Goal: Submit feedback/report problem

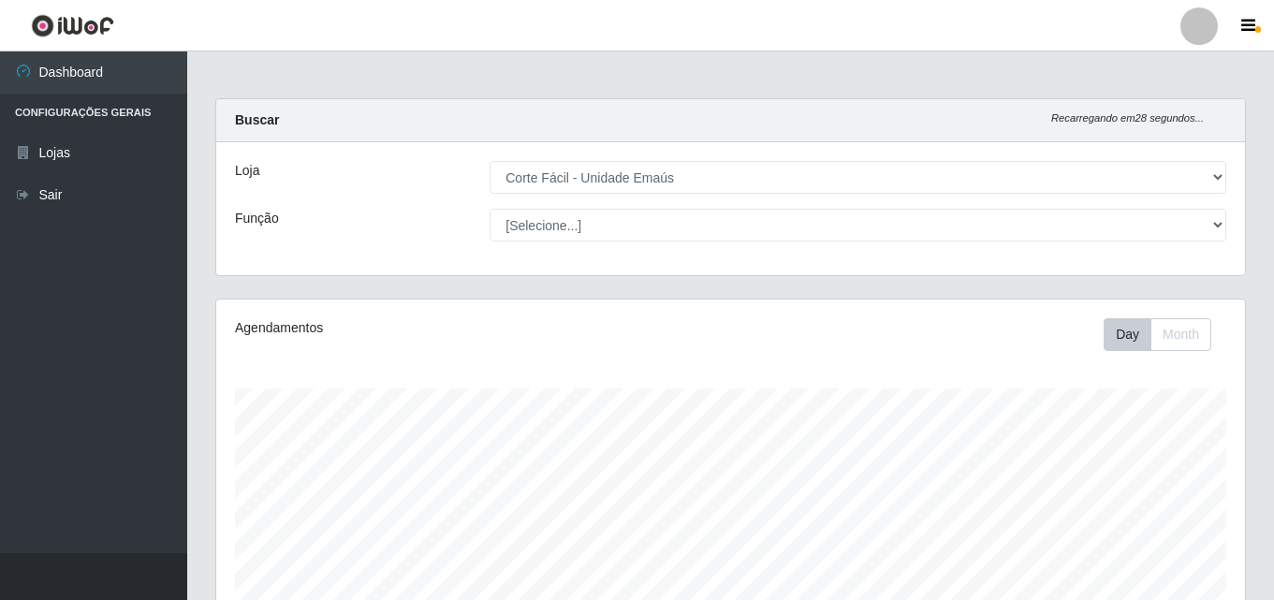
select select "201"
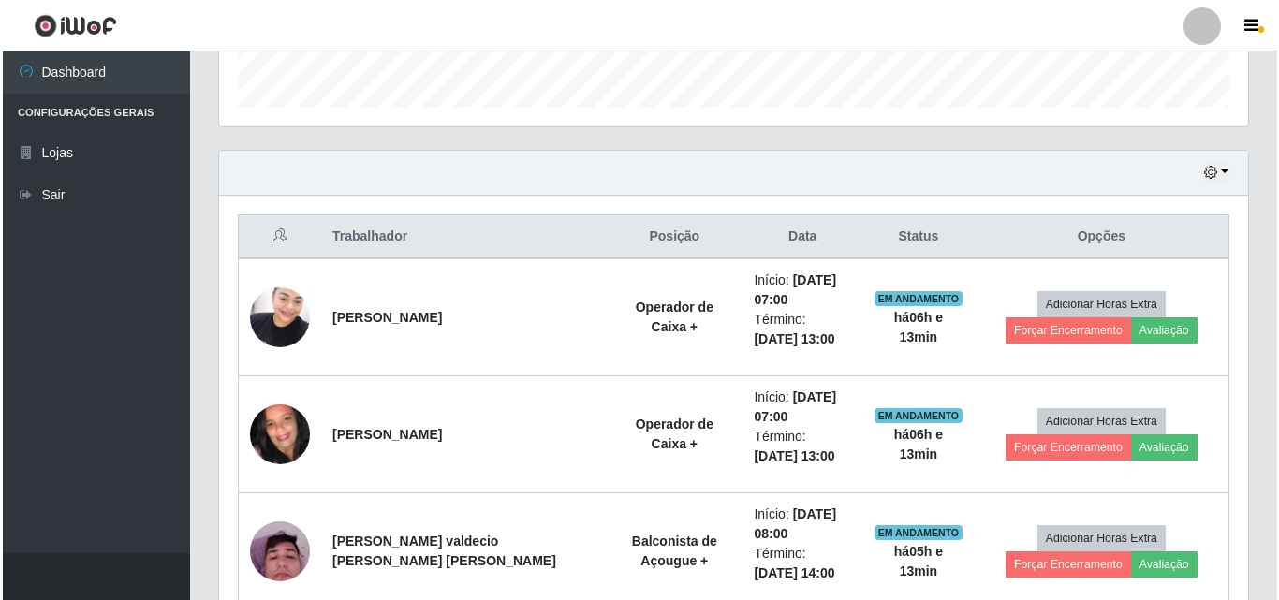
scroll to position [388, 1029]
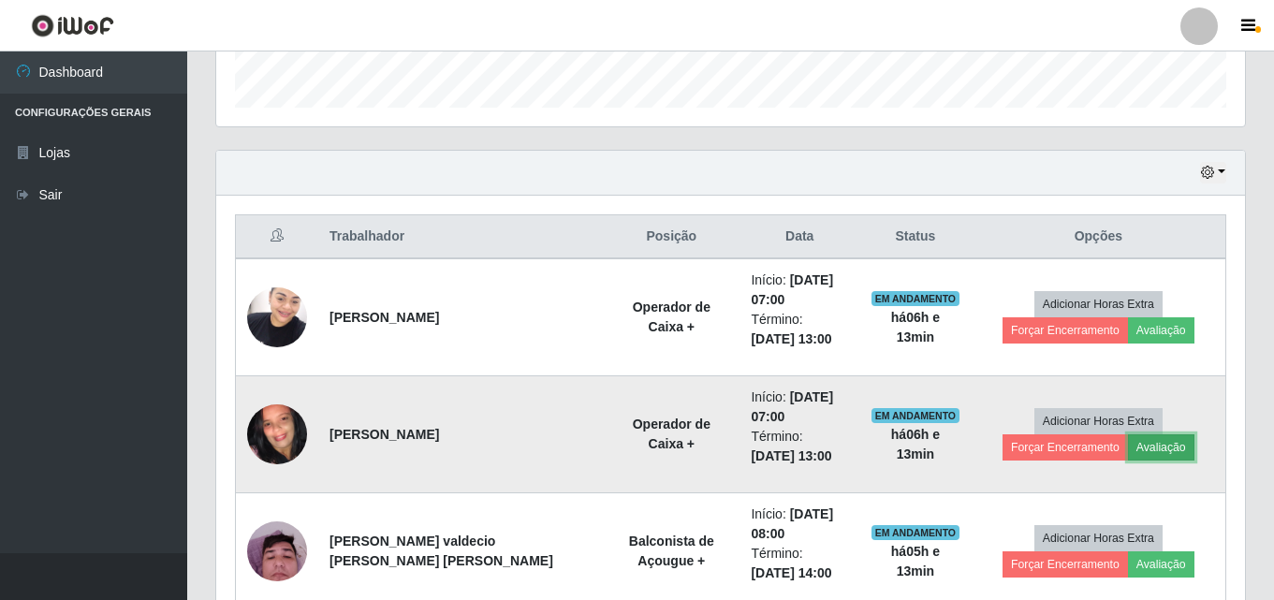
click at [1128, 452] on button "Avaliação" at bounding box center [1161, 447] width 66 height 26
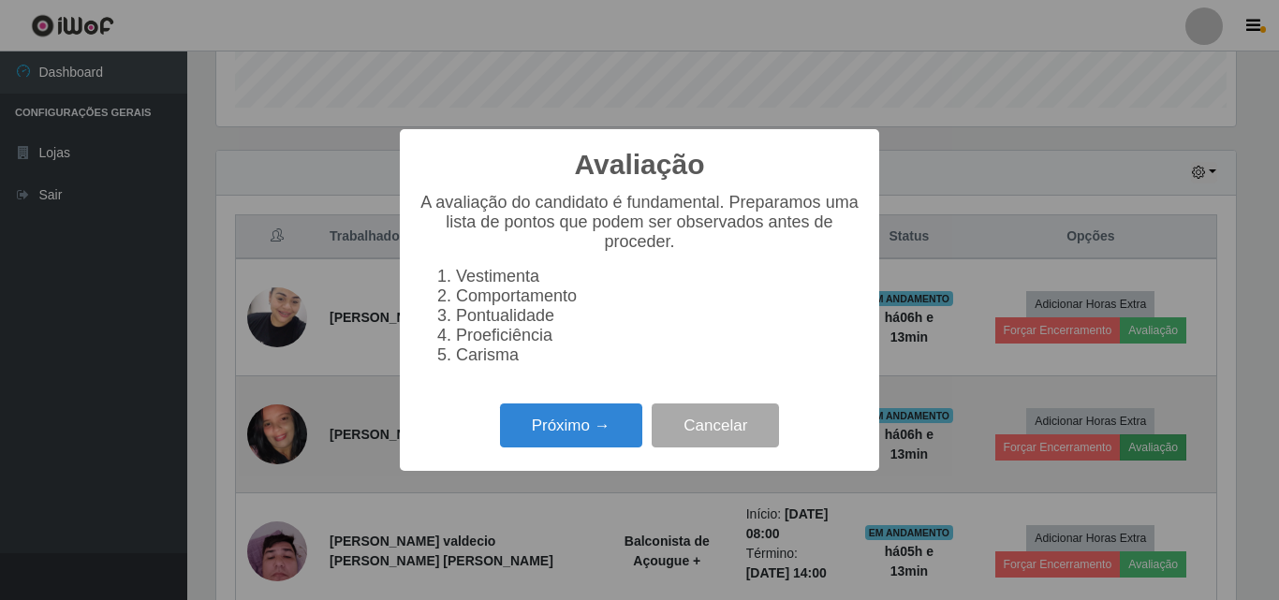
scroll to position [388, 1019]
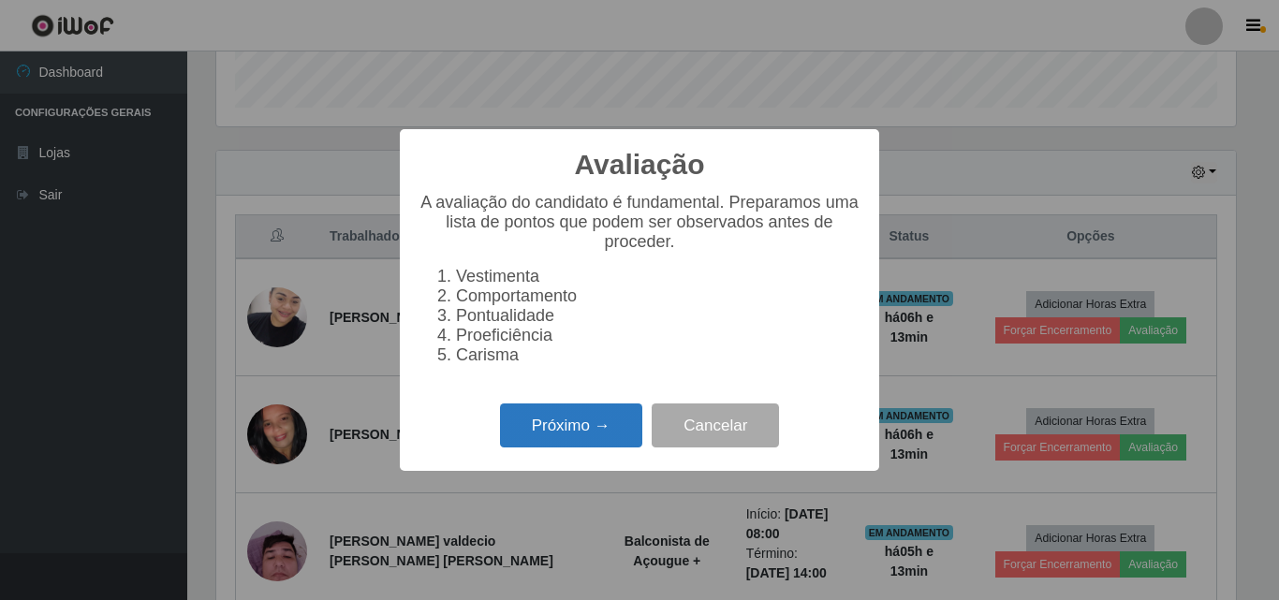
click at [565, 435] on button "Próximo →" at bounding box center [571, 425] width 142 height 44
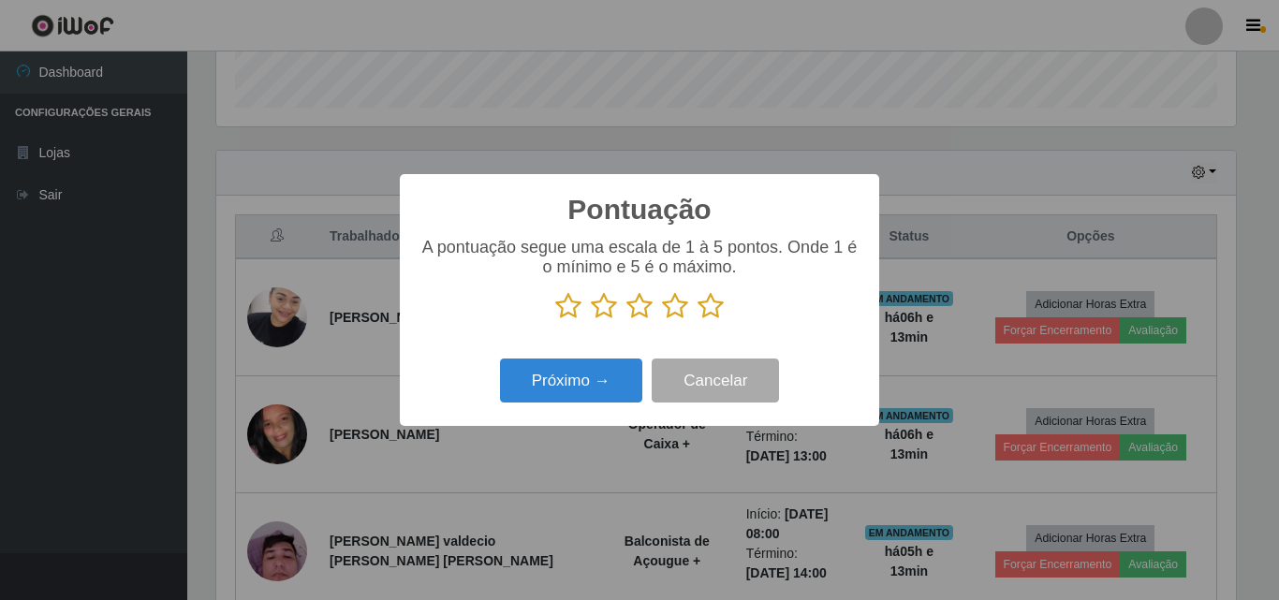
scroll to position [935626, 934995]
click at [678, 308] on icon at bounding box center [675, 306] width 26 height 28
click at [662, 320] on input "radio" at bounding box center [662, 320] width 0 height 0
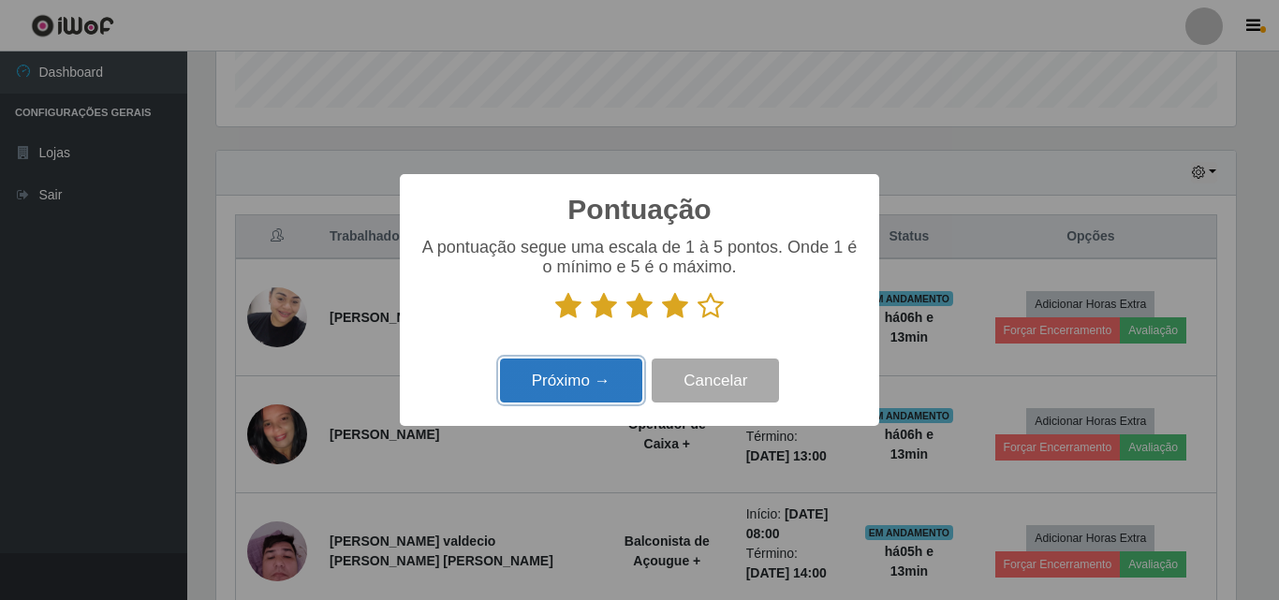
click at [597, 371] on button "Próximo →" at bounding box center [571, 380] width 142 height 44
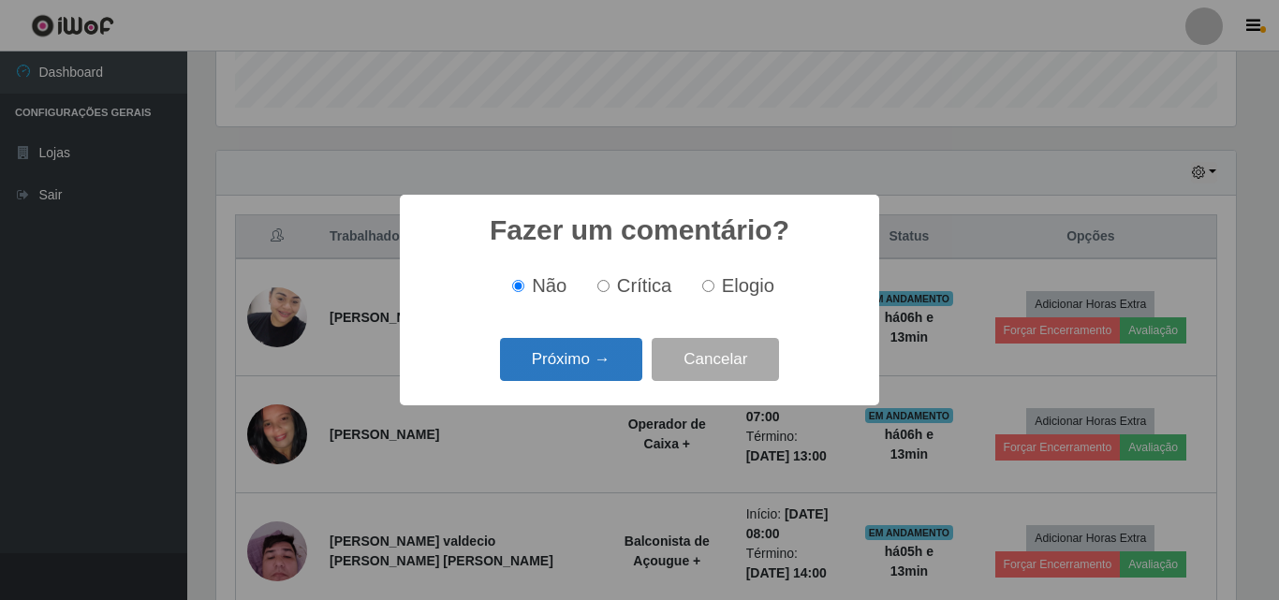
click at [584, 357] on button "Próximo →" at bounding box center [571, 360] width 142 height 44
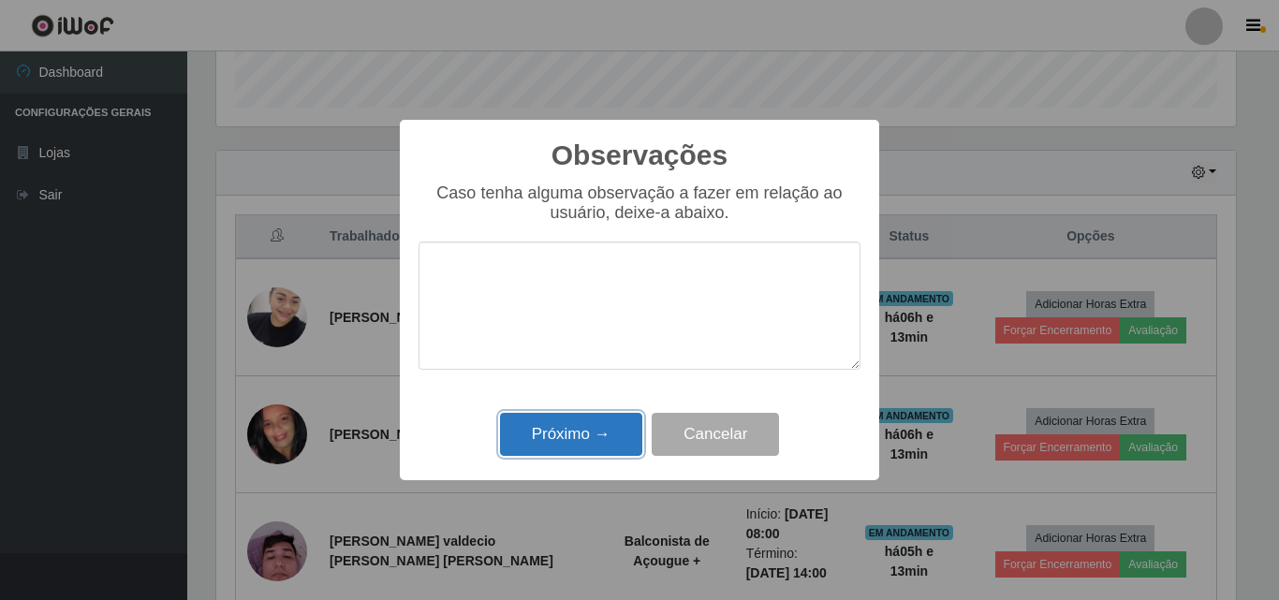
click at [571, 435] on button "Próximo →" at bounding box center [571, 435] width 142 height 44
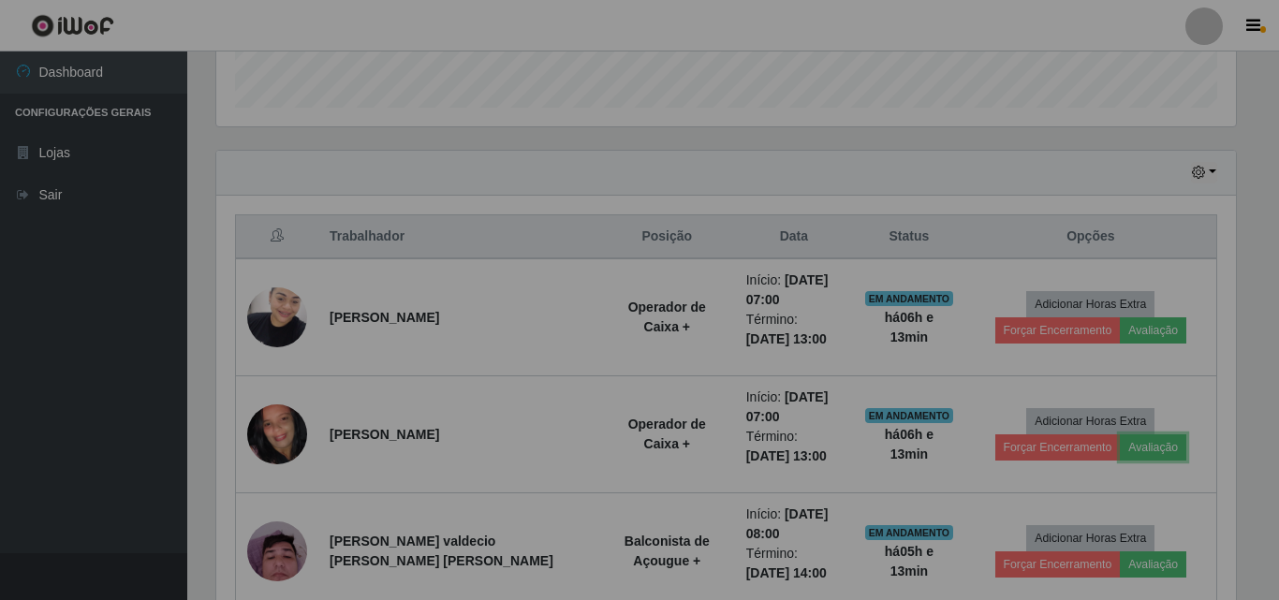
scroll to position [388, 1029]
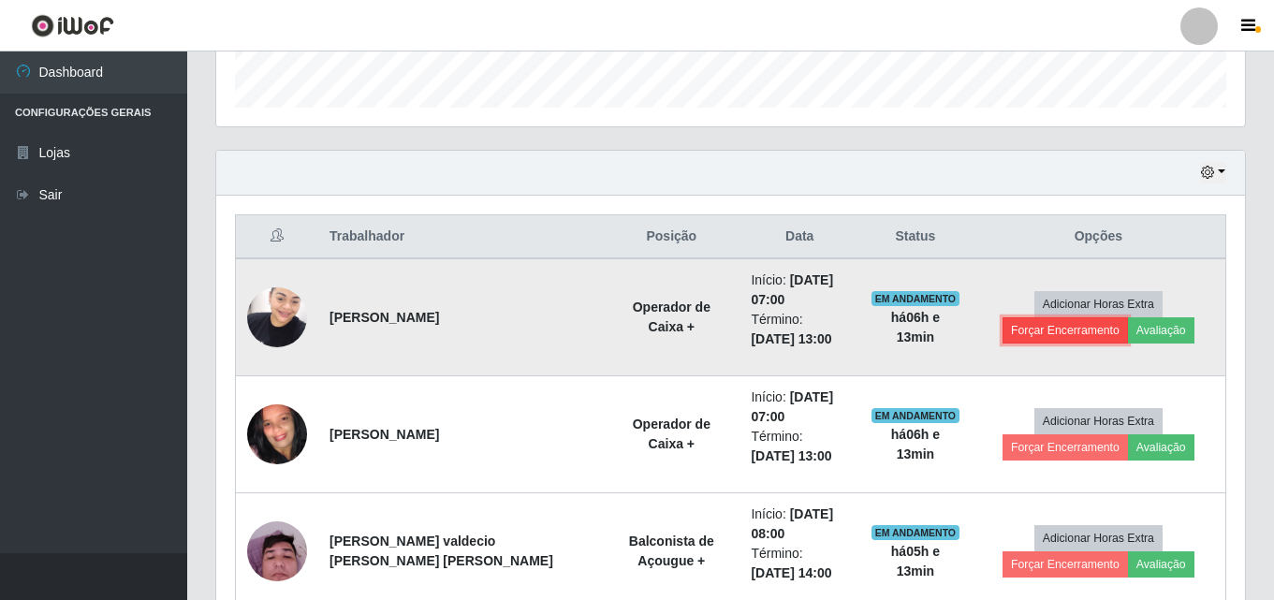
click at [1128, 317] on button "Forçar Encerramento" at bounding box center [1064, 330] width 125 height 26
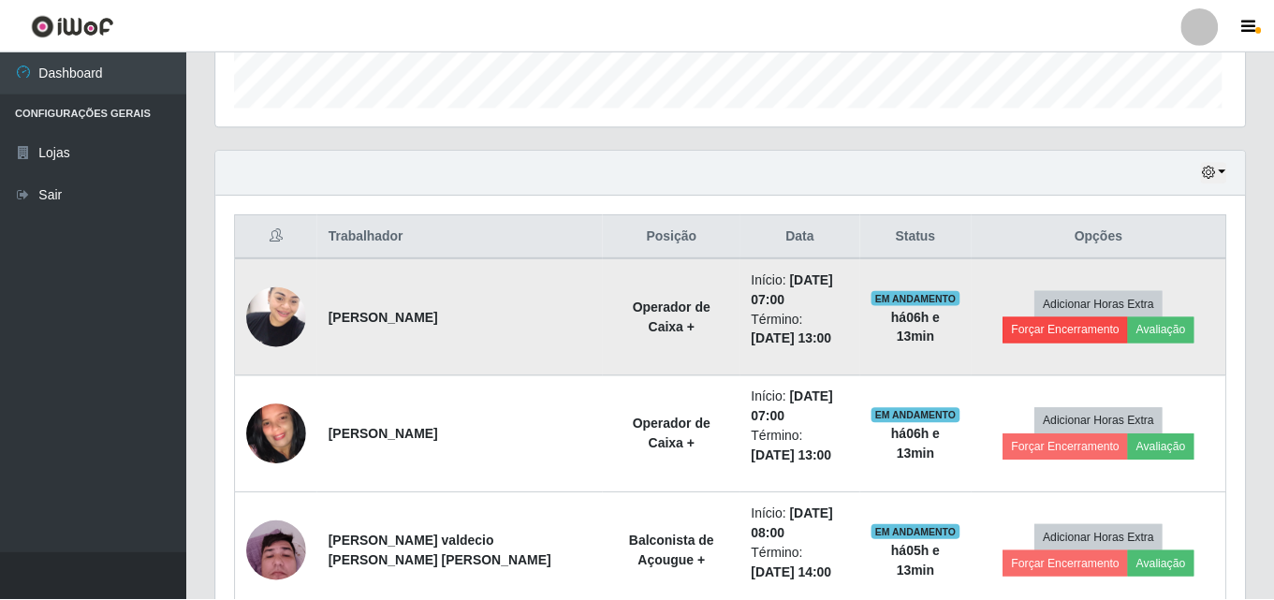
scroll to position [388, 1019]
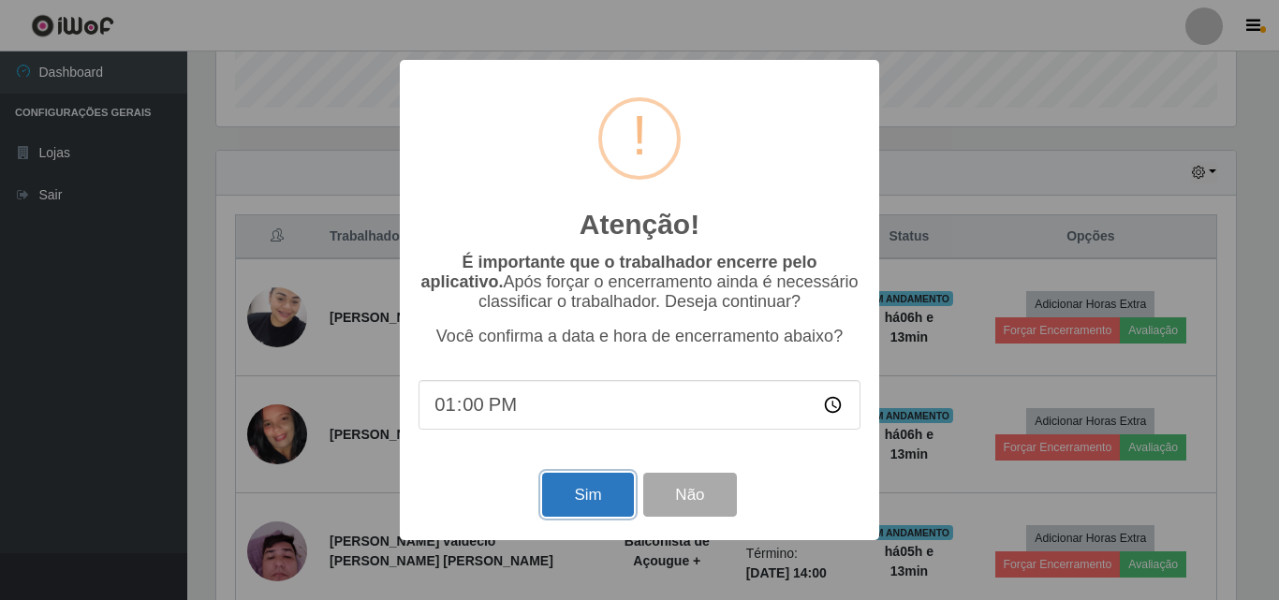
click at [570, 500] on button "Sim" at bounding box center [587, 495] width 91 height 44
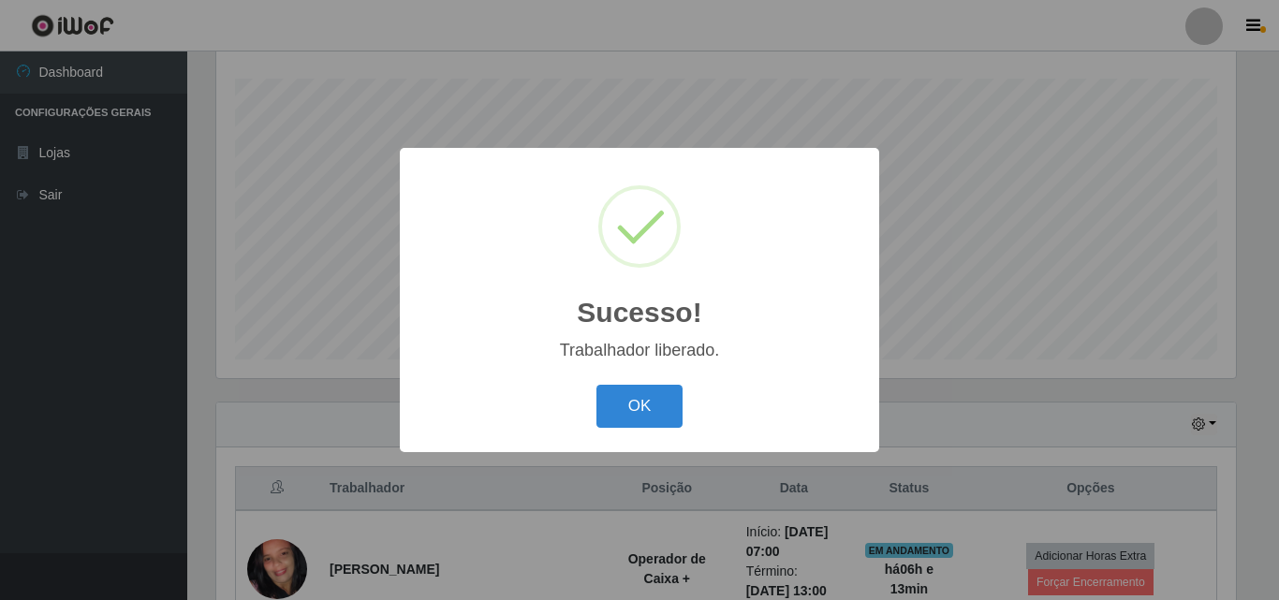
drag, startPoint x: 685, startPoint y: 396, endPoint x: 731, endPoint y: 379, distance: 48.9
click at [685, 395] on div "OK Cancel" at bounding box center [639, 405] width 442 height 53
click at [637, 404] on button "OK" at bounding box center [639, 407] width 87 height 44
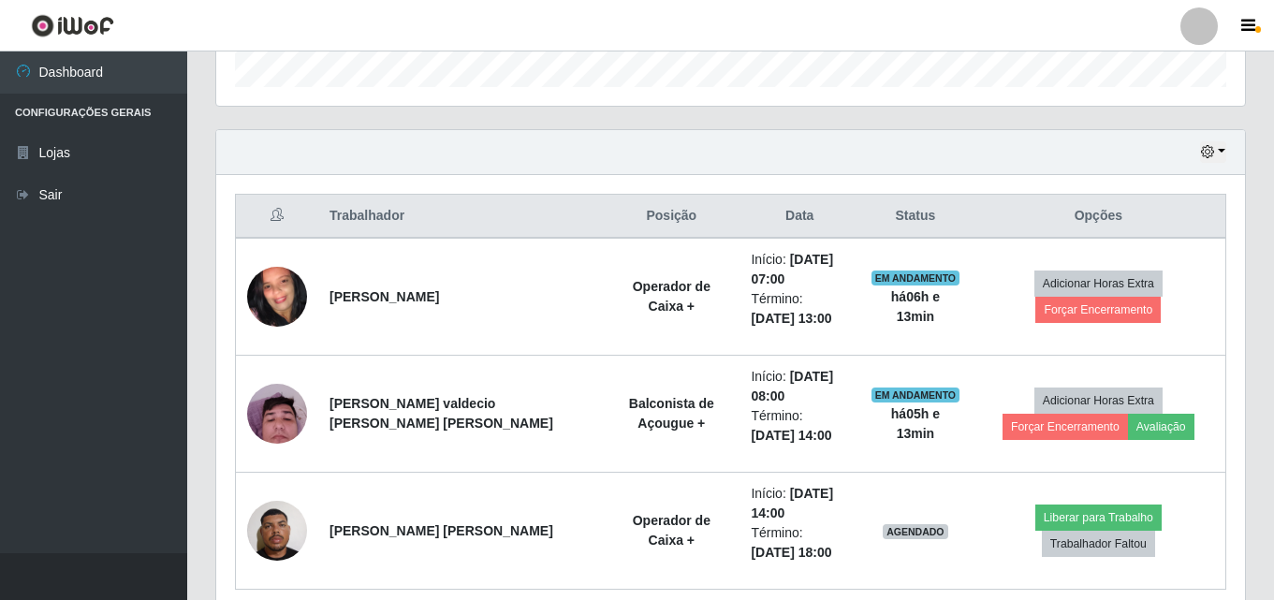
scroll to position [591, 0]
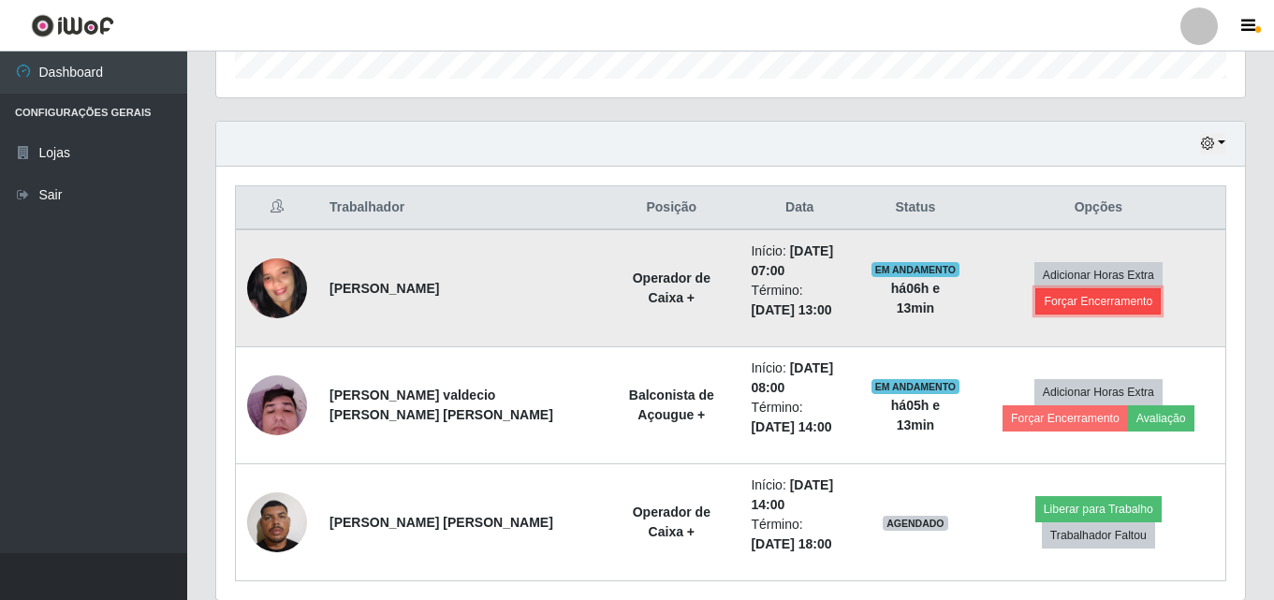
click at [1148, 288] on button "Forçar Encerramento" at bounding box center [1097, 301] width 125 height 26
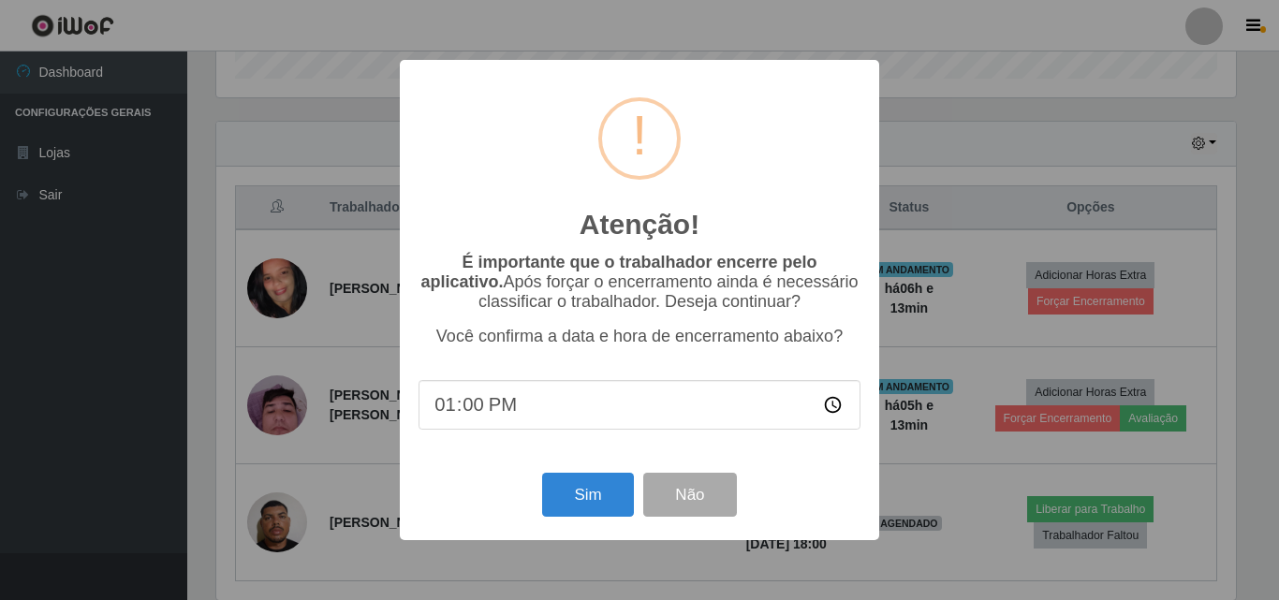
click at [532, 490] on div "Sim Não" at bounding box center [639, 494] width 442 height 53
click at [576, 490] on button "Sim" at bounding box center [587, 495] width 91 height 44
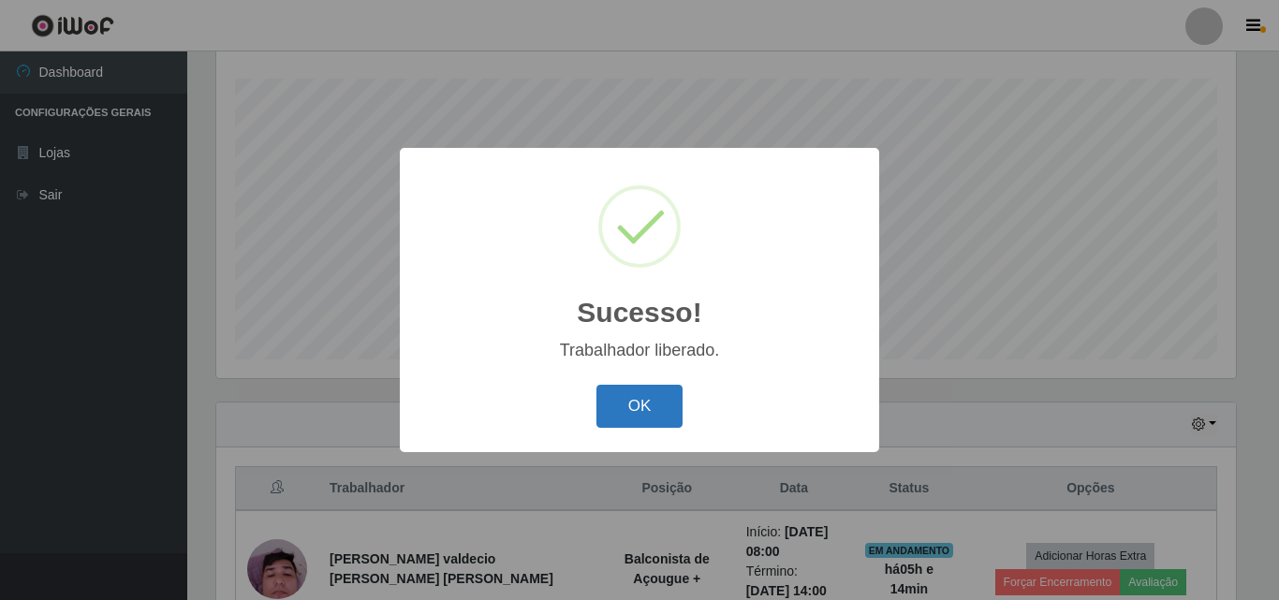
click at [629, 399] on button "OK" at bounding box center [639, 407] width 87 height 44
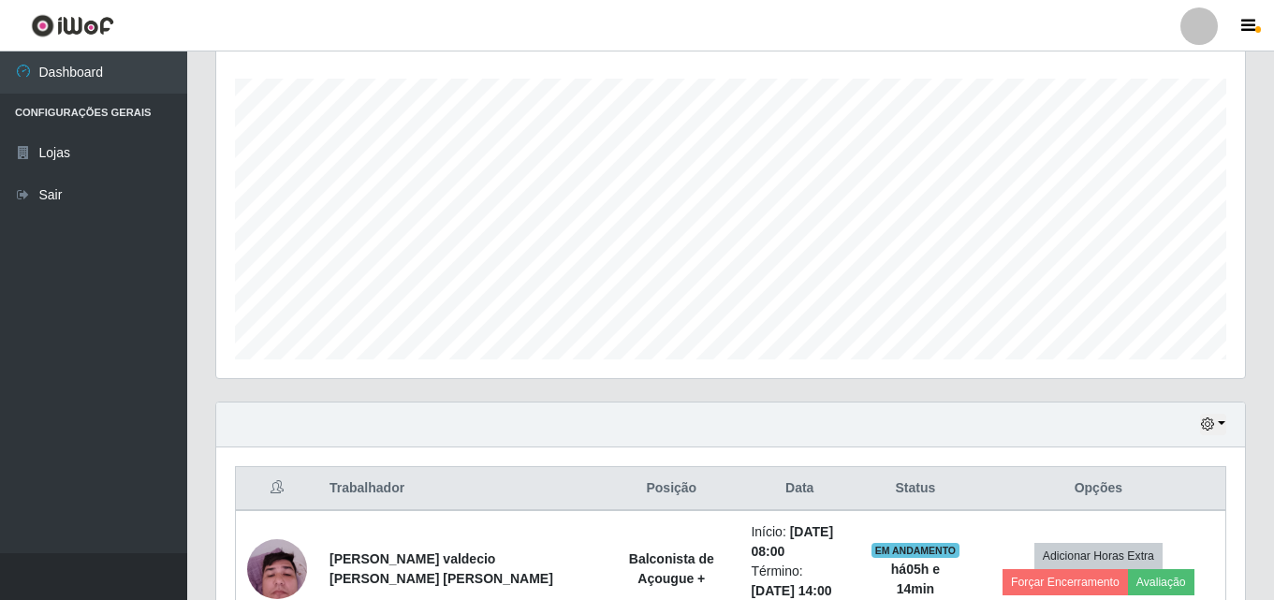
scroll to position [544, 0]
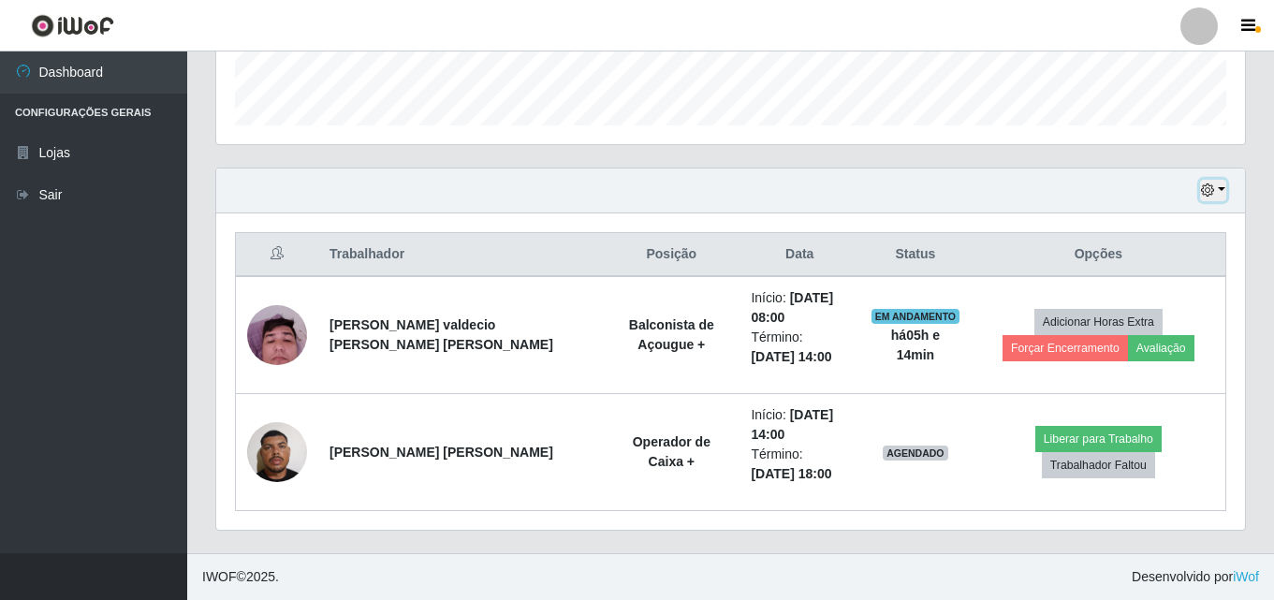
click at [1211, 182] on button "button" at bounding box center [1213, 191] width 26 height 22
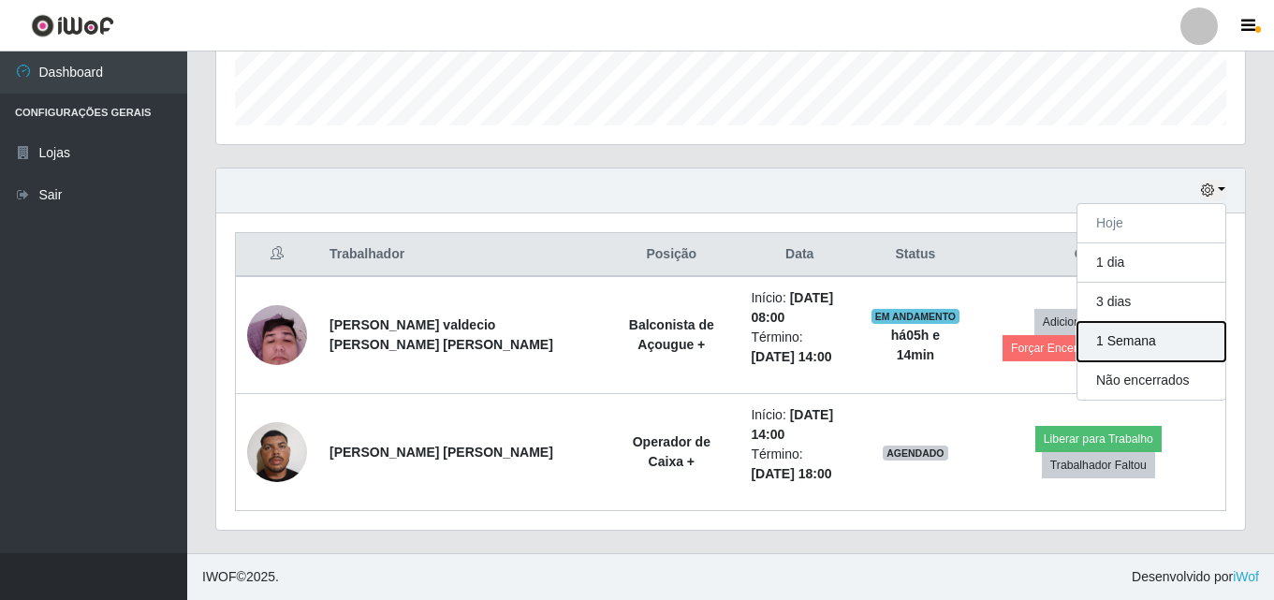
click at [1112, 342] on button "1 Semana" at bounding box center [1151, 341] width 148 height 39
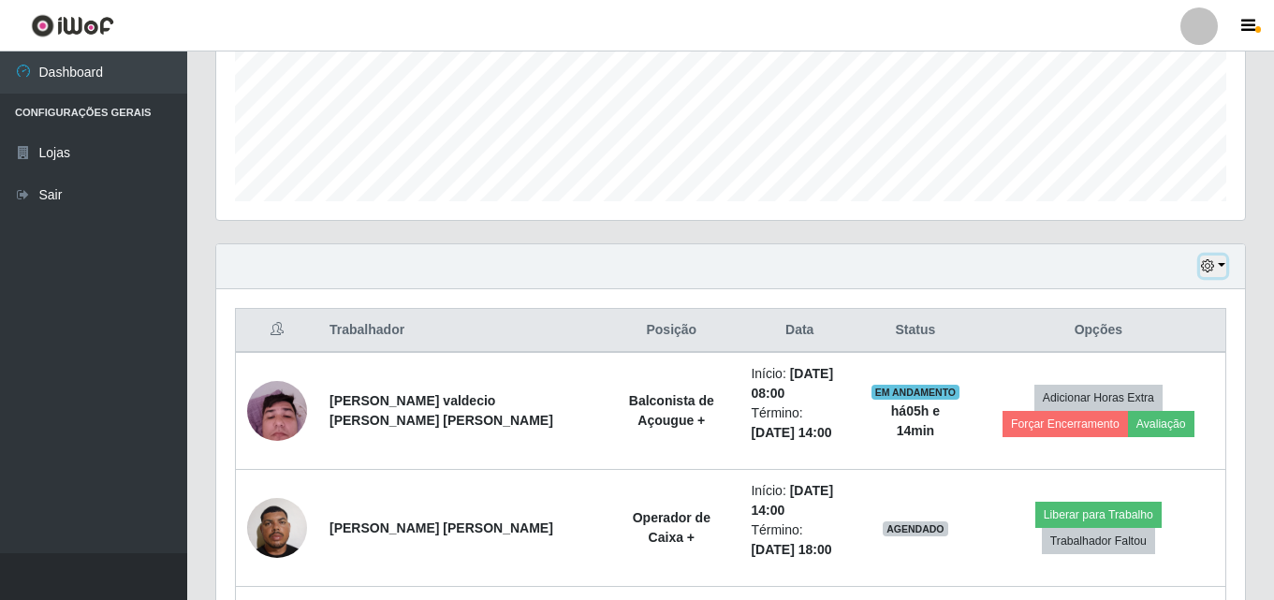
click at [1211, 276] on button "button" at bounding box center [1213, 267] width 26 height 22
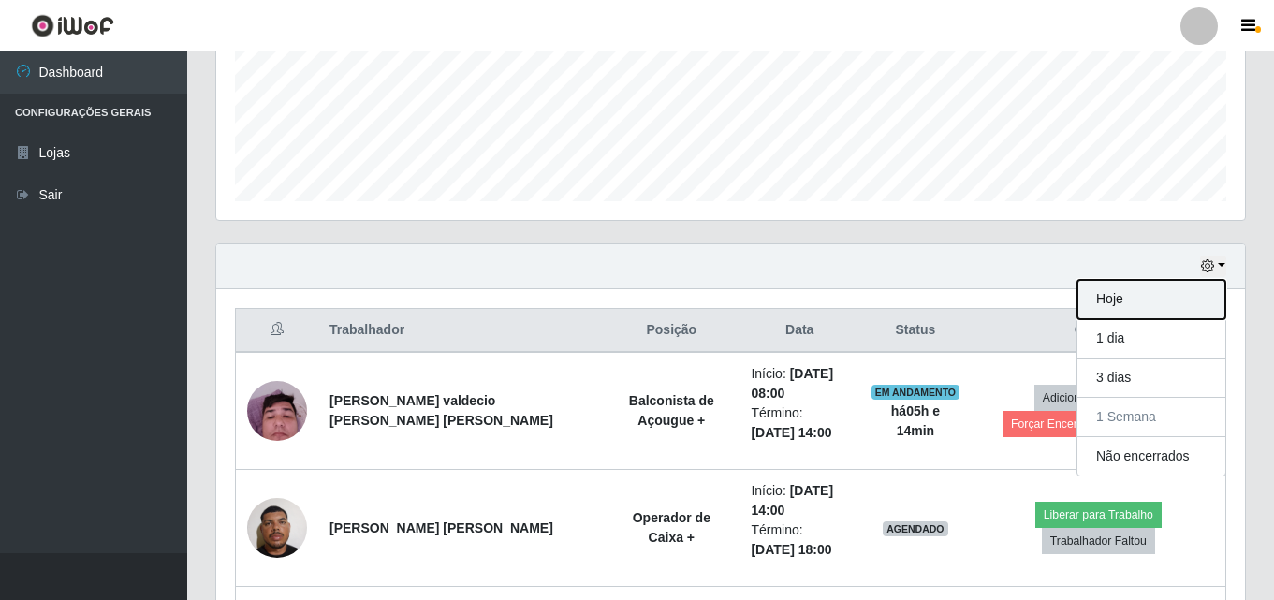
click at [1119, 300] on button "Hoje" at bounding box center [1151, 299] width 148 height 39
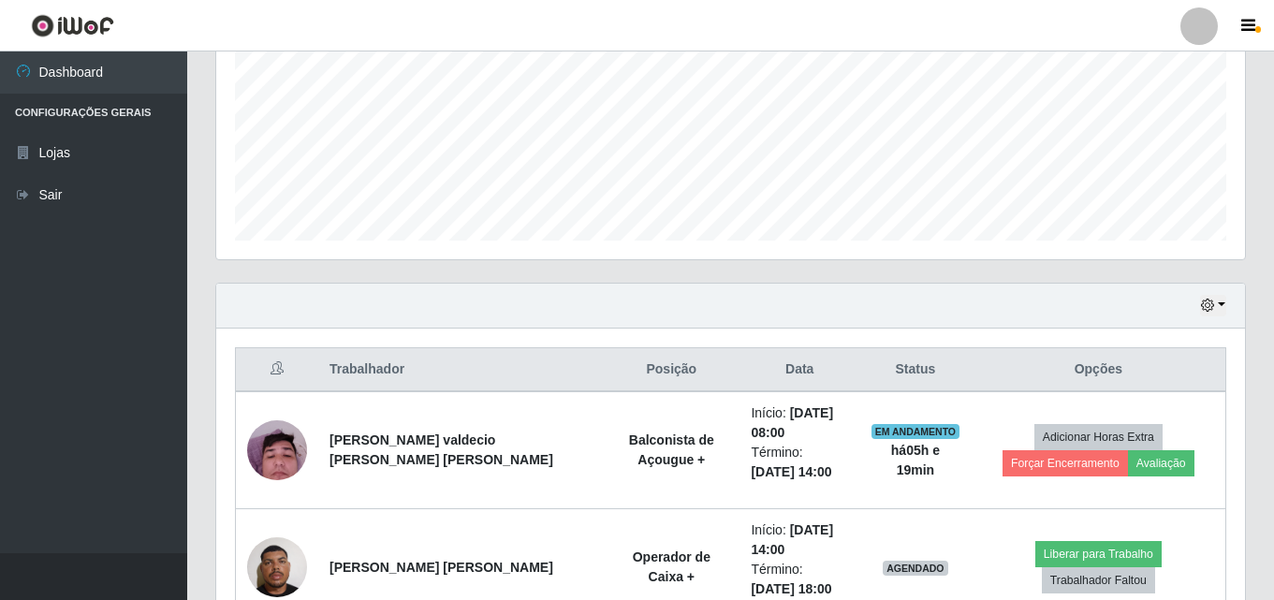
scroll to position [544, 0]
